Goal: Task Accomplishment & Management: Manage account settings

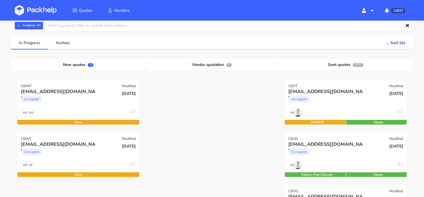
scroll to position [33, 0]
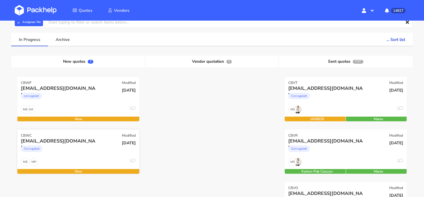
click at [75, 150] on div "Corrugated" at bounding box center [60, 150] width 78 height 12
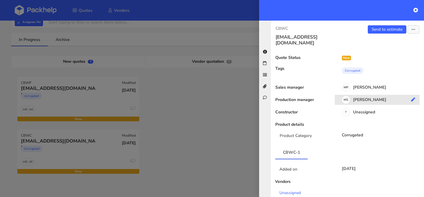
click at [363, 97] on div "MS Maciej Sikora" at bounding box center [379, 100] width 89 height 6
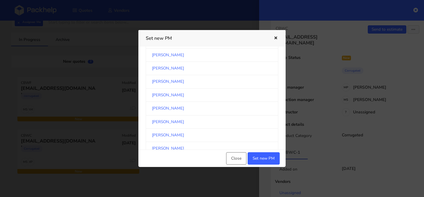
scroll to position [76, 0]
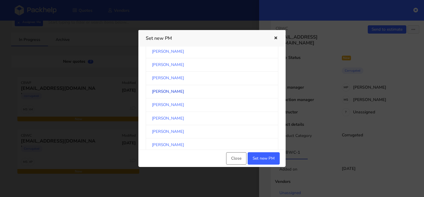
click at [196, 92] on link "[PERSON_NAME]" at bounding box center [212, 91] width 133 height 13
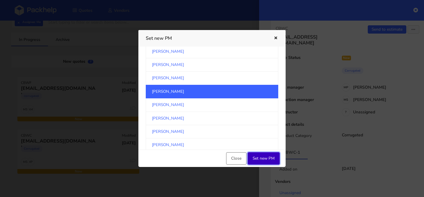
click at [256, 156] on button "Set new PM" at bounding box center [264, 158] width 32 height 12
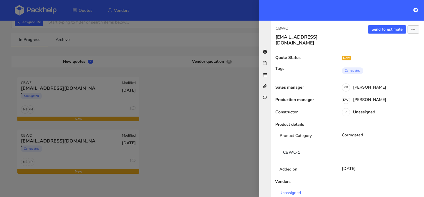
click at [75, 98] on div at bounding box center [212, 98] width 424 height 197
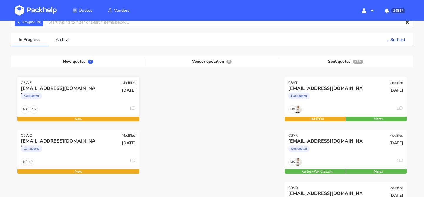
click at [75, 98] on div "corrugated" at bounding box center [60, 98] width 78 height 12
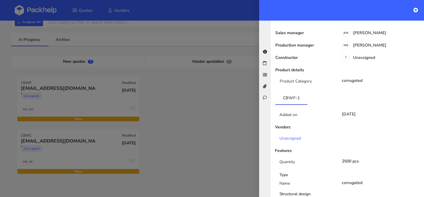
scroll to position [0, 0]
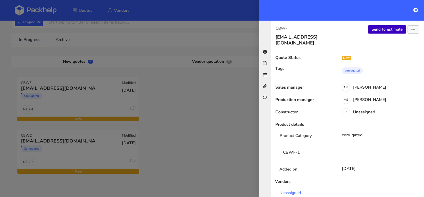
click at [390, 29] on link "Send to estimate" at bounding box center [387, 29] width 39 height 8
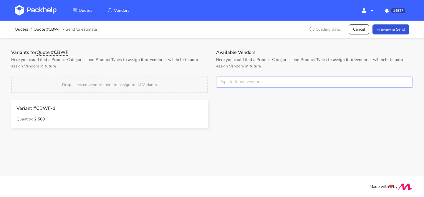
click at [235, 79] on input "text" at bounding box center [314, 82] width 197 height 11
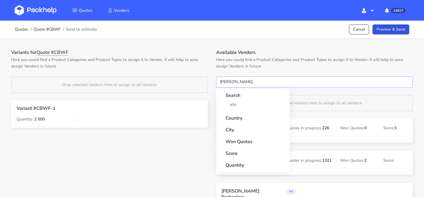
type input "adams"
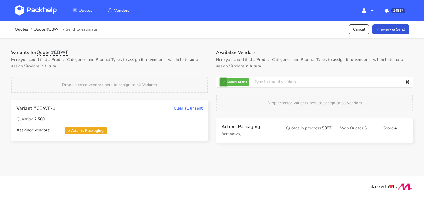
click at [222, 82] on button "×" at bounding box center [224, 82] width 8 height 8
click at [222, 82] on input "text" at bounding box center [314, 82] width 197 height 11
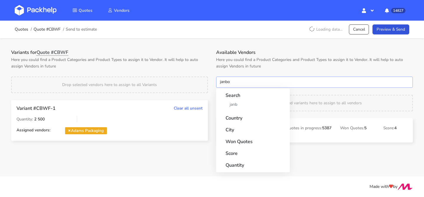
type input "janbox"
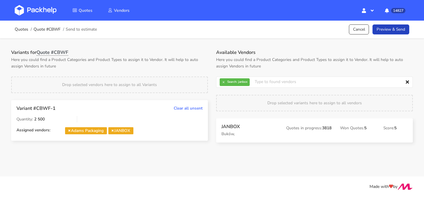
click at [400, 26] on link "Preview & Send" at bounding box center [391, 29] width 37 height 10
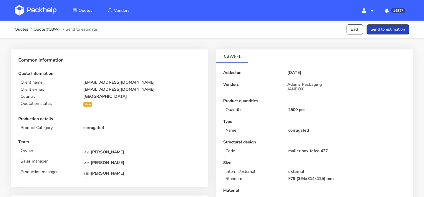
click at [389, 29] on button "Send to estimation" at bounding box center [388, 29] width 43 height 10
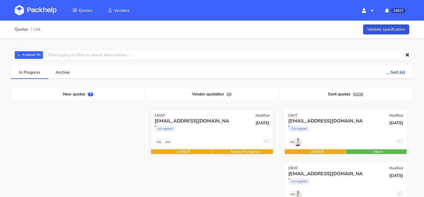
click at [215, 122] on div "redouane.lerond@futurlog.com" at bounding box center [194, 121] width 78 height 6
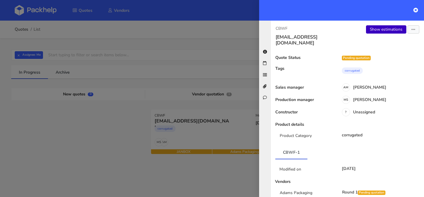
click at [379, 26] on link "Show estimations" at bounding box center [386, 29] width 40 height 8
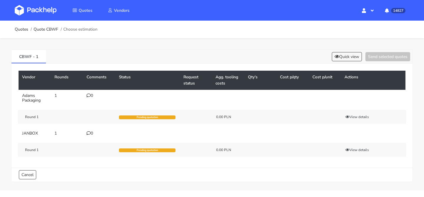
click at [94, 94] on div "0" at bounding box center [99, 95] width 25 height 5
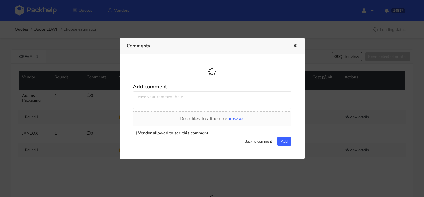
click at [163, 93] on textarea at bounding box center [212, 100] width 159 height 18
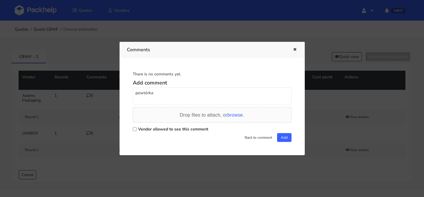
paste textarea "FOLT"
type textarea "powtórka FOLT"
click at [169, 127] on label "Vendor allowed to see this comment" at bounding box center [173, 129] width 70 height 6
click at [137, 127] on input "Vendor allowed to see this comment" at bounding box center [135, 129] width 4 height 4
checkbox input "true"
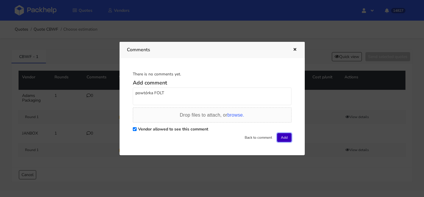
click at [282, 140] on button "Add" at bounding box center [284, 137] width 14 height 9
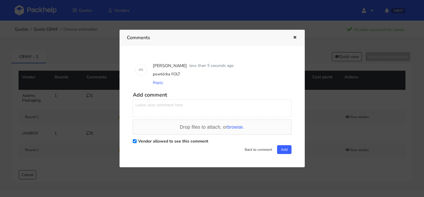
click at [296, 38] on icon "button" at bounding box center [294, 38] width 5 height 4
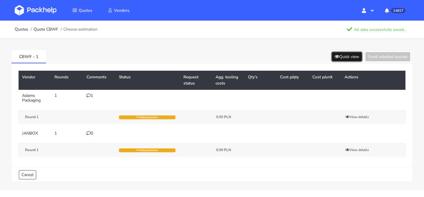
click at [337, 55] on button "Quick view" at bounding box center [347, 56] width 30 height 9
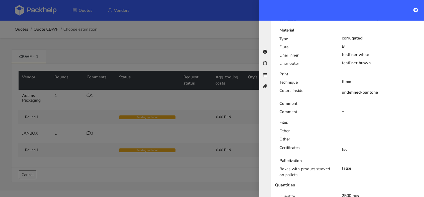
scroll to position [222, 0]
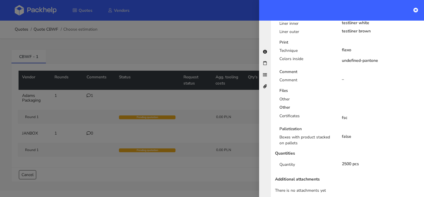
click at [190, 113] on div at bounding box center [212, 98] width 424 height 197
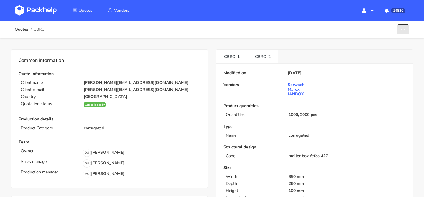
click at [403, 32] on button "button" at bounding box center [403, 29] width 12 height 10
click at [369, 62] on link "Show estimations" at bounding box center [381, 65] width 52 height 10
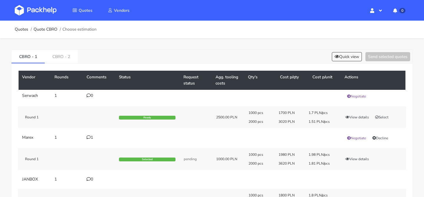
click at [330, 57] on div "Quick view Send selected quotes" at bounding box center [370, 56] width 81 height 9
click at [332, 57] on button "Quick view" at bounding box center [347, 56] width 30 height 9
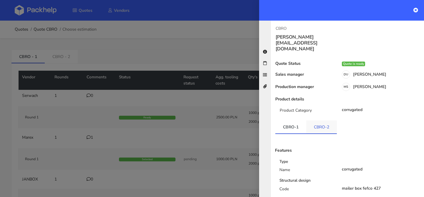
click at [311, 120] on link "CBRO-2" at bounding box center [321, 126] width 31 height 13
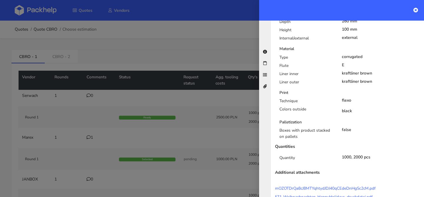
scroll to position [203, 0]
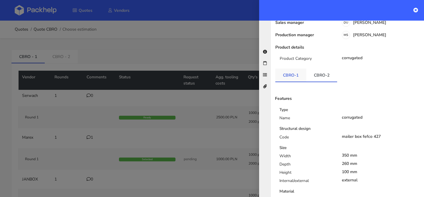
click at [287, 69] on link "CBRO-1" at bounding box center [290, 75] width 31 height 13
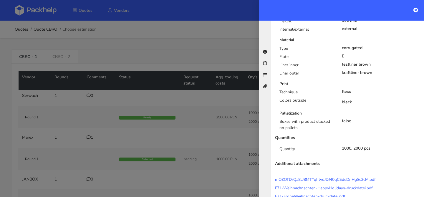
click at [208, 90] on div at bounding box center [212, 98] width 424 height 197
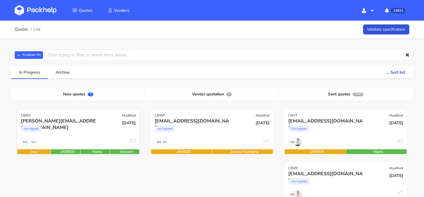
click at [87, 133] on div "corrugated" at bounding box center [60, 130] width 78 height 12
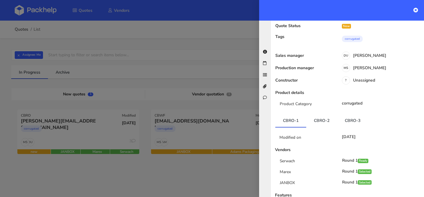
scroll to position [60, 0]
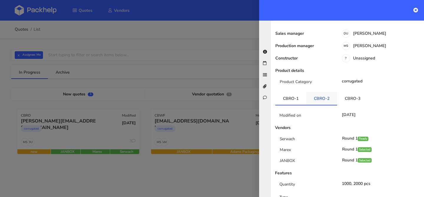
click at [322, 92] on link "CBRO-2" at bounding box center [321, 98] width 31 height 13
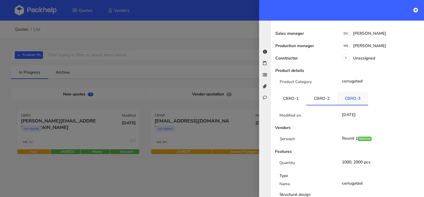
click at [344, 92] on link "CBRO-3" at bounding box center [352, 98] width 31 height 13
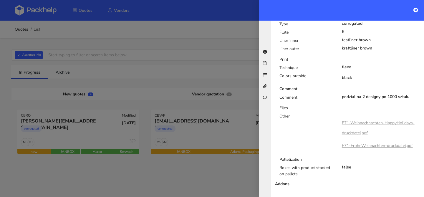
scroll to position [310, 0]
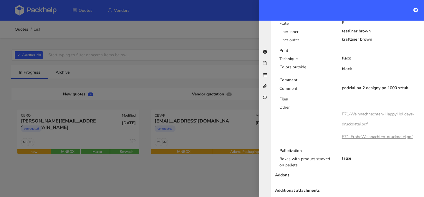
click at [362, 111] on link "F71-Weihnachnachten-HappyHolidays-druckdatei.pdf" at bounding box center [378, 119] width 73 height 16
click at [370, 134] on link "F71-FroheWeihnachten-druckdatei.pdf" at bounding box center [377, 137] width 71 height 6
click at [333, 72] on div "Type Name corrugated Structural design Code mailer box fefco 427 Size Width 350…" at bounding box center [348, 46] width 154 height 248
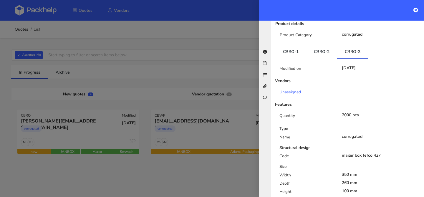
scroll to position [105, 0]
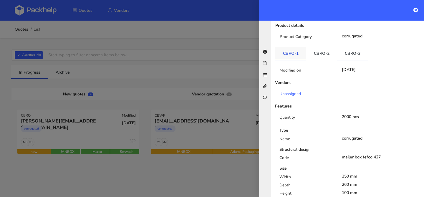
click at [289, 47] on link "CBRO-1" at bounding box center [290, 53] width 31 height 13
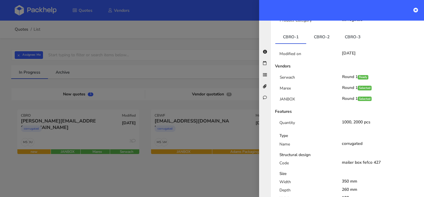
scroll to position [0, 0]
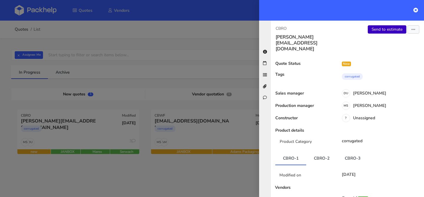
click at [376, 30] on link "Send to estimate" at bounding box center [387, 29] width 39 height 8
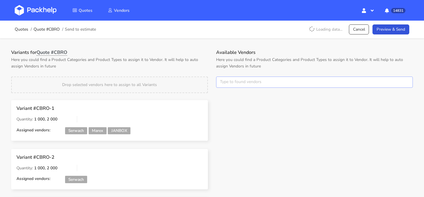
click at [241, 80] on input "text" at bounding box center [314, 82] width 197 height 11
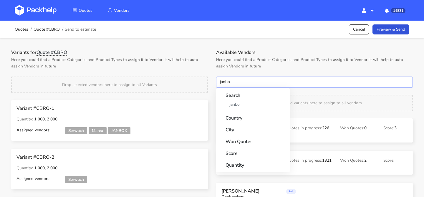
type input "janbox"
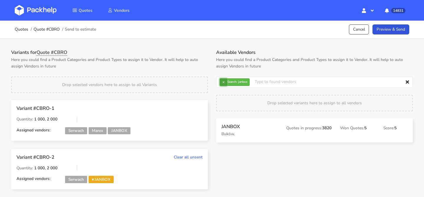
click at [221, 82] on button "×" at bounding box center [224, 82] width 8 height 8
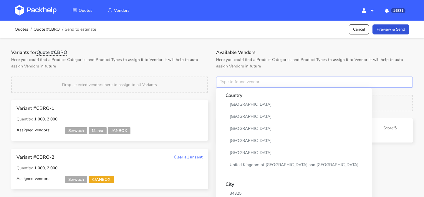
click at [221, 82] on input "text" at bounding box center [314, 82] width 197 height 11
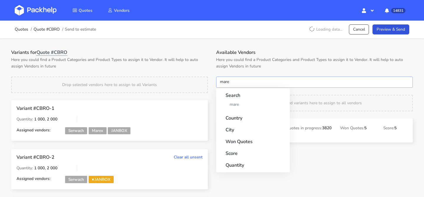
type input "marex"
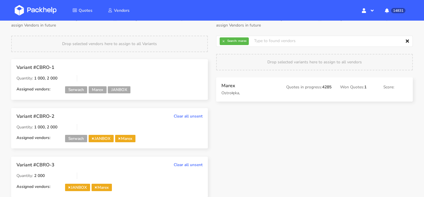
scroll to position [63, 0]
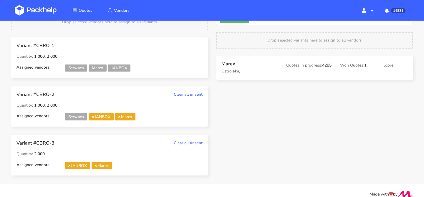
click at [95, 116] on span "JANBOX" at bounding box center [101, 116] width 25 height 7
click at [94, 116] on icon at bounding box center [93, 116] width 2 height 3
click at [269, 128] on div "Available Vendors Here you could find a Product Categories and Product Types to…" at bounding box center [314, 85] width 205 height 197
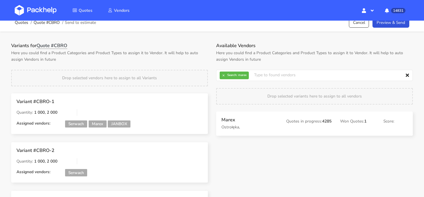
scroll to position [7, 0]
click at [227, 75] on button "×" at bounding box center [224, 75] width 8 height 8
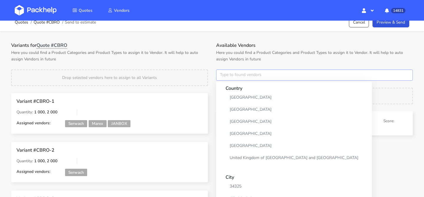
click at [227, 75] on input "text" at bounding box center [314, 74] width 197 height 11
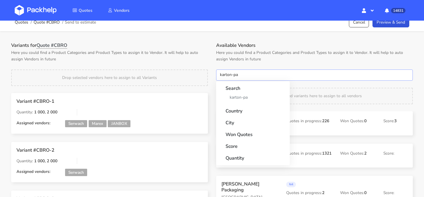
type input "karton-pak"
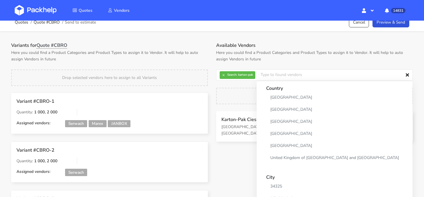
click at [245, 156] on div "Available Vendors Here you could find a Product Categories and Product Types to…" at bounding box center [314, 140] width 205 height 197
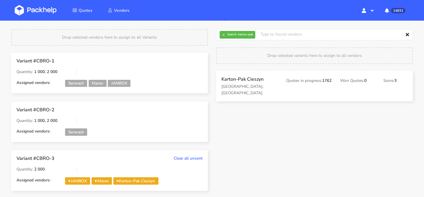
scroll to position [0, 0]
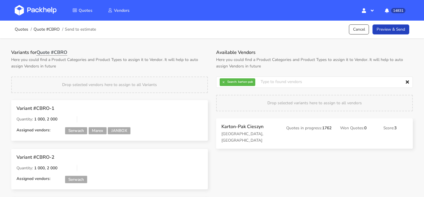
click at [396, 33] on link "Preview & Send" at bounding box center [391, 29] width 37 height 10
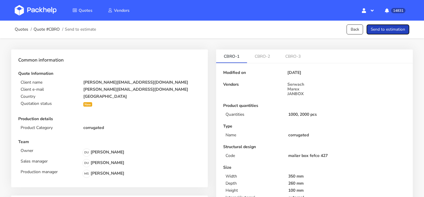
click at [396, 33] on button "Send to estimation" at bounding box center [388, 29] width 43 height 10
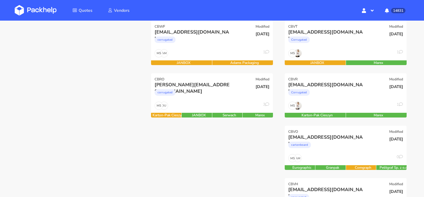
scroll to position [89, 0]
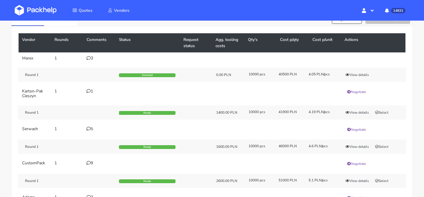
scroll to position [40, 0]
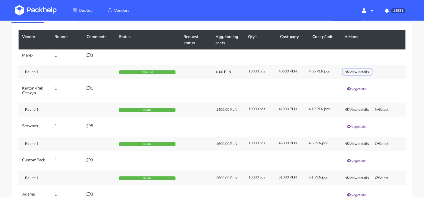
click at [355, 74] on button "View details" at bounding box center [357, 72] width 29 height 6
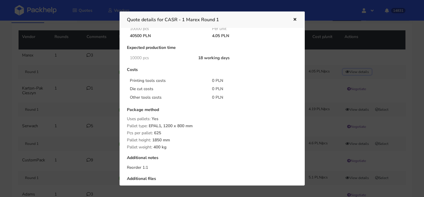
scroll to position [34, 0]
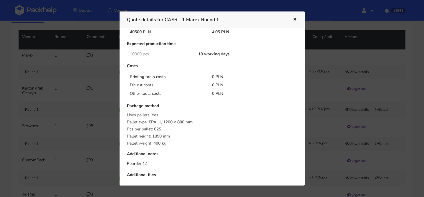
click at [294, 20] on icon "button" at bounding box center [294, 20] width 5 height 4
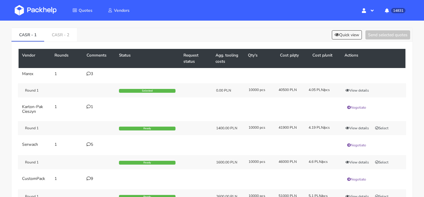
scroll to position [18, 0]
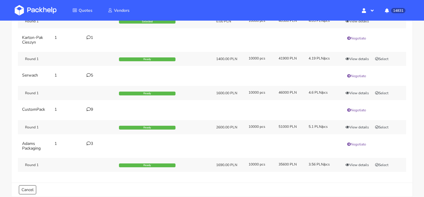
scroll to position [91, 0]
click at [87, 143] on icon at bounding box center [89, 144] width 4 height 4
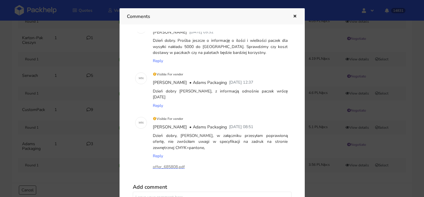
scroll to position [22, 0]
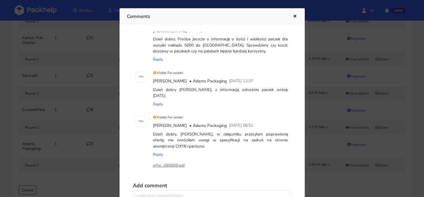
click at [294, 17] on icon "button" at bounding box center [294, 16] width 5 height 4
